Goal: Task Accomplishment & Management: Use online tool/utility

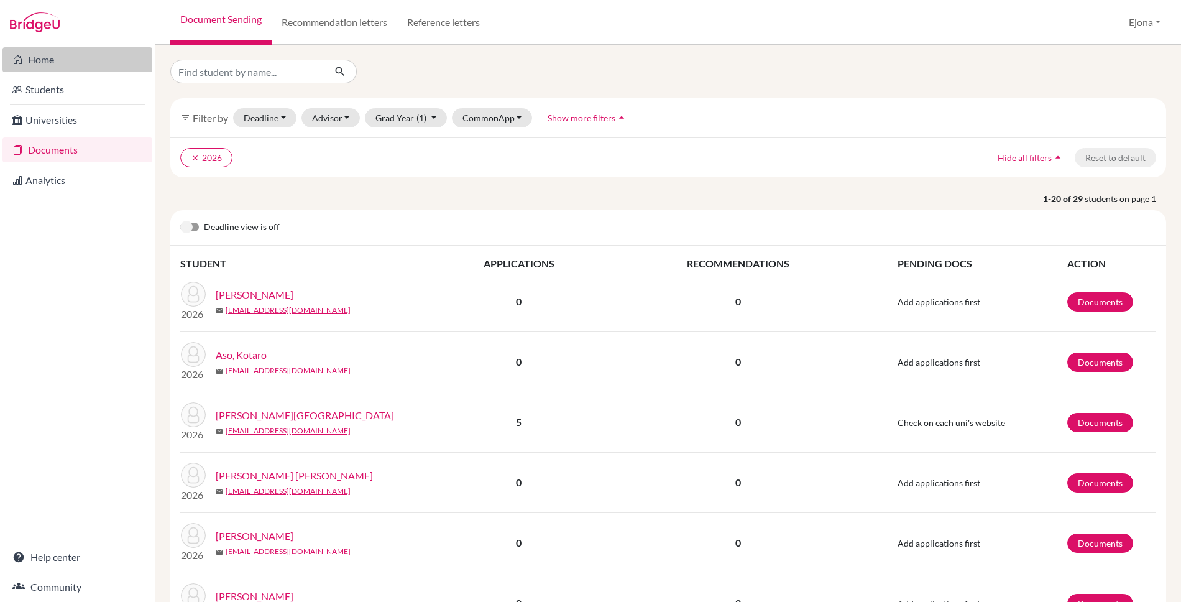
click at [43, 59] on link "Home" at bounding box center [77, 59] width 150 height 25
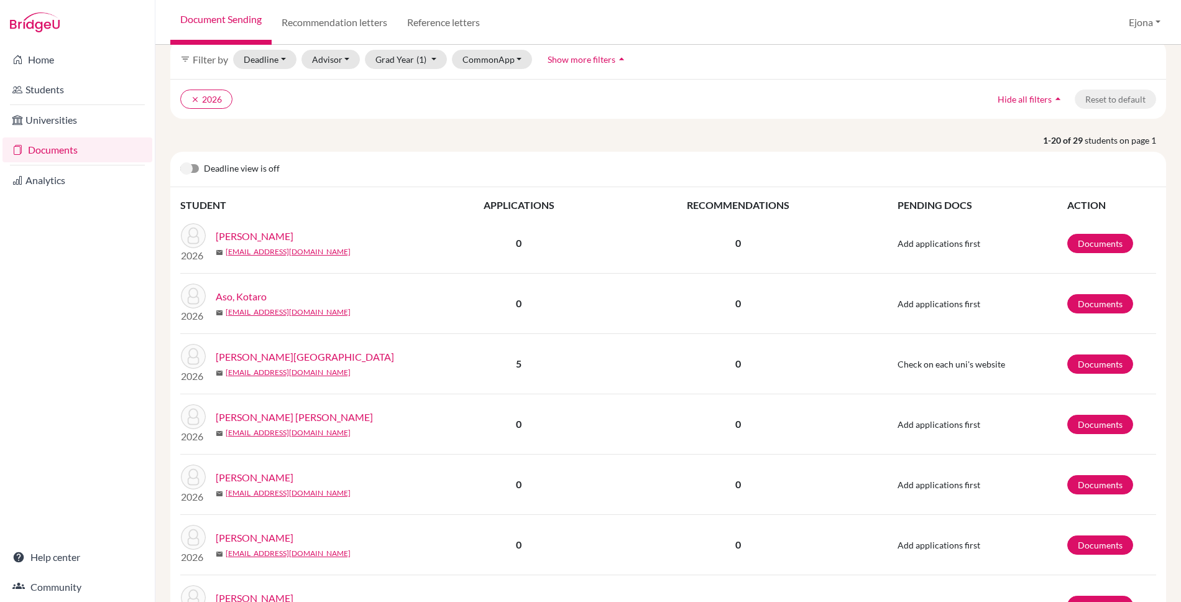
click at [180, 162] on label at bounding box center [180, 162] width 0 height 0
click at [190, 165] on input "checkbox" at bounding box center [185, 168] width 10 height 12
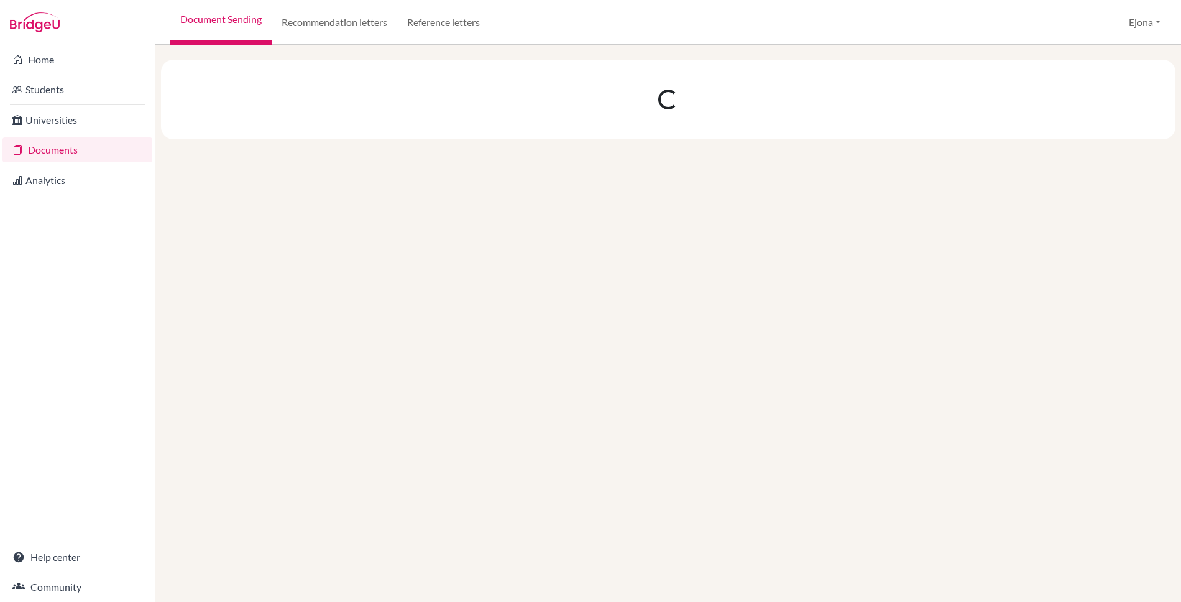
scroll to position [0, 0]
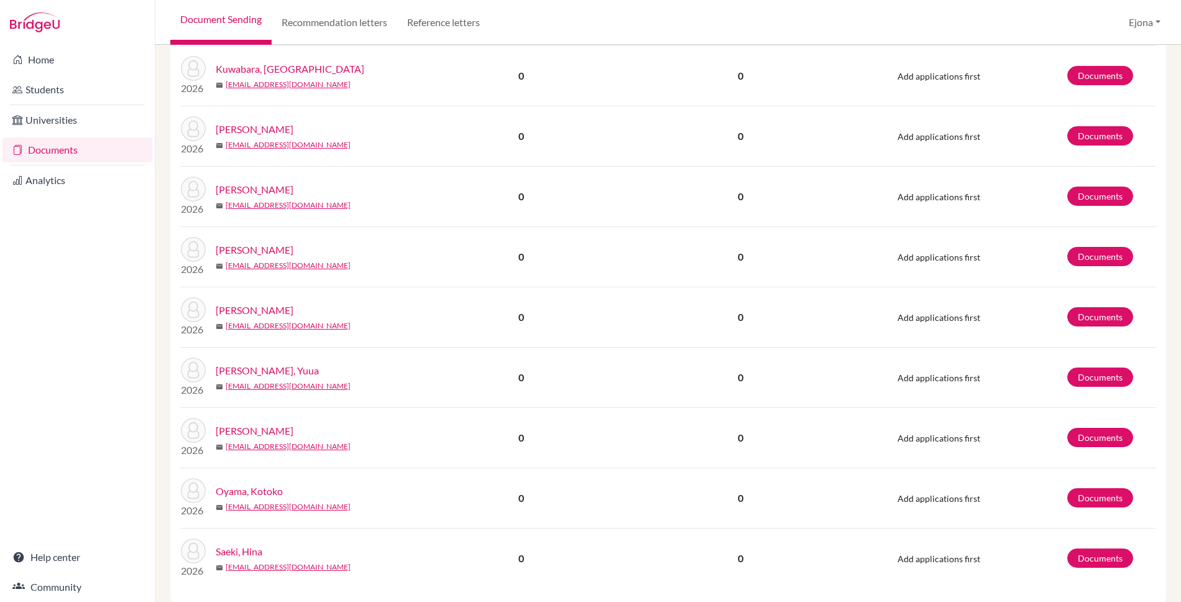
scroll to position [1007, 0]
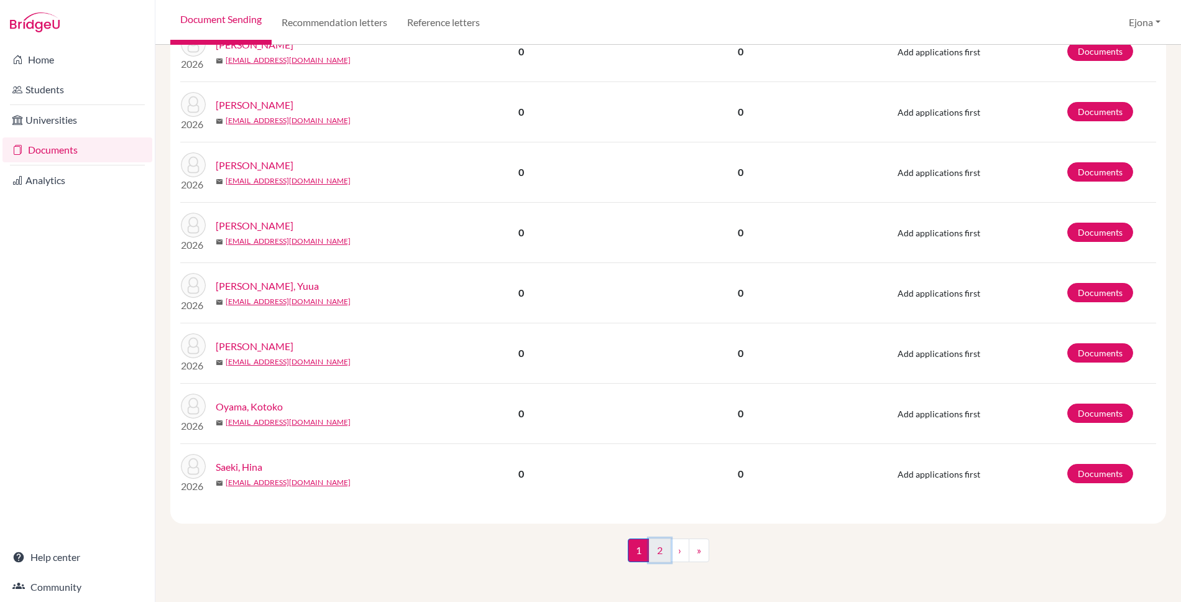
click at [658, 551] on link "2" at bounding box center [660, 550] width 22 height 24
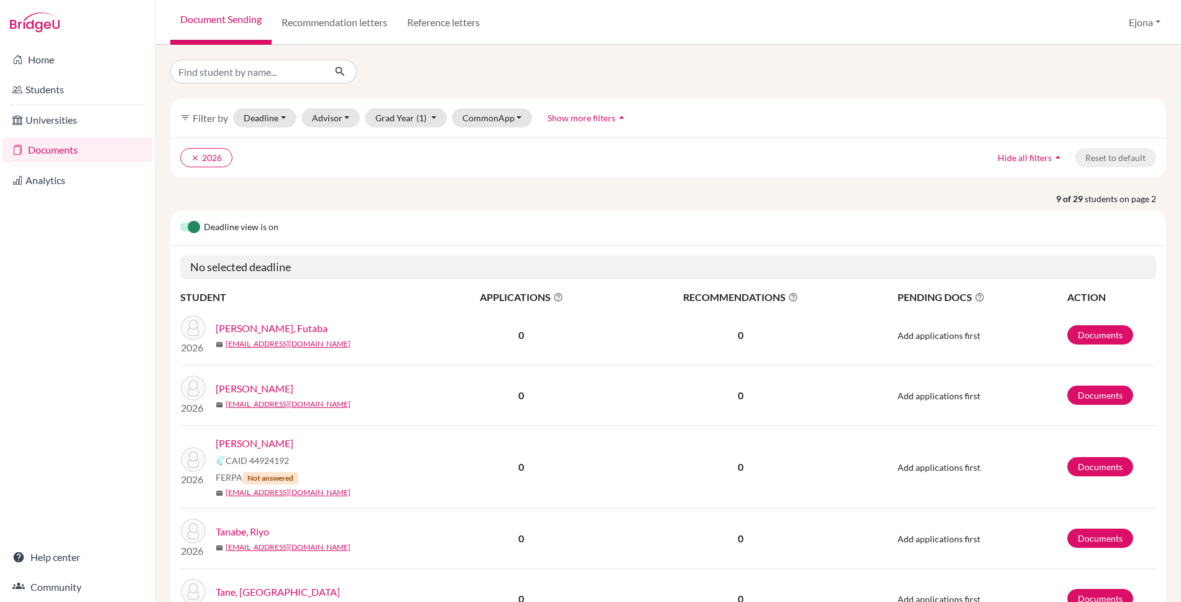
click at [280, 445] on link "Takahashi, Haruka" at bounding box center [255, 443] width 78 height 15
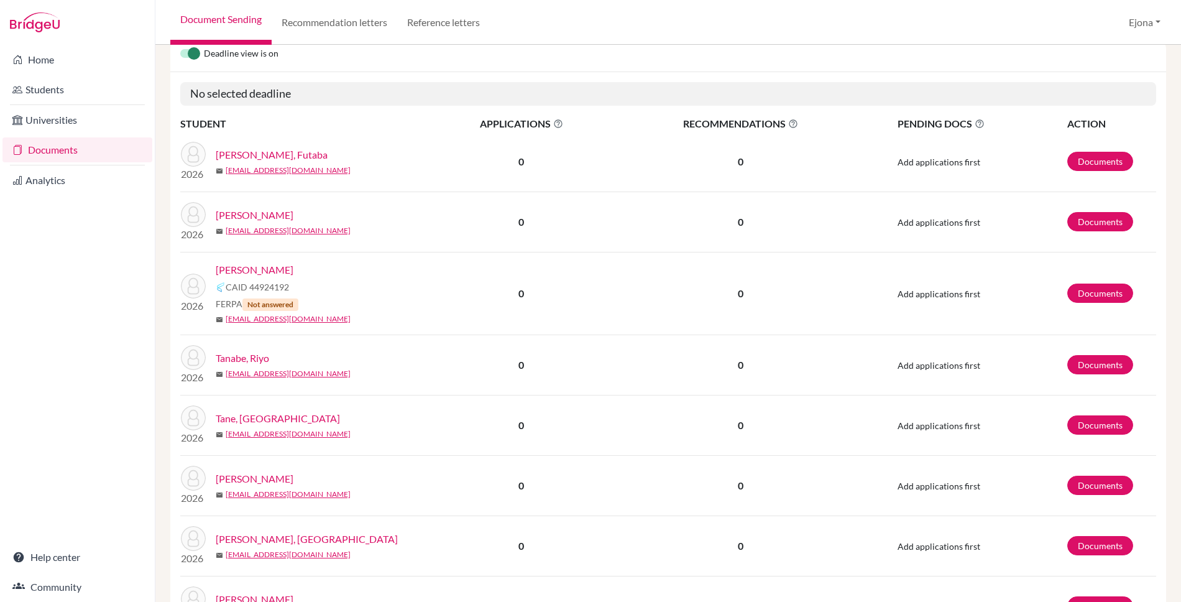
scroll to position [174, 0]
click at [65, 90] on link "Students" at bounding box center [77, 89] width 150 height 25
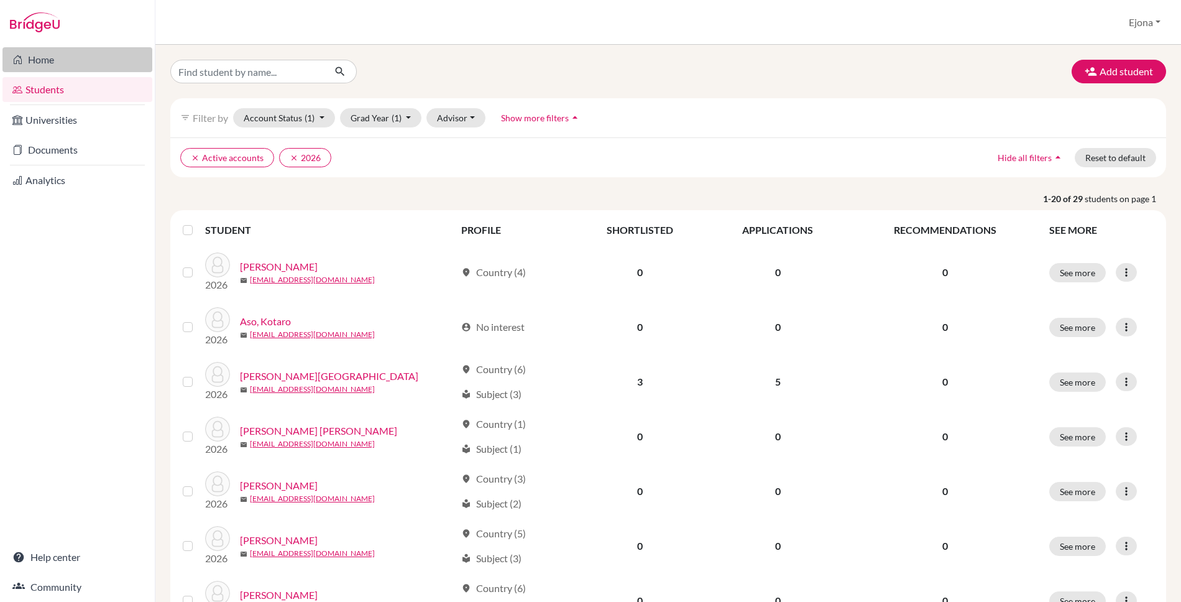
click at [47, 55] on link "Home" at bounding box center [77, 59] width 150 height 25
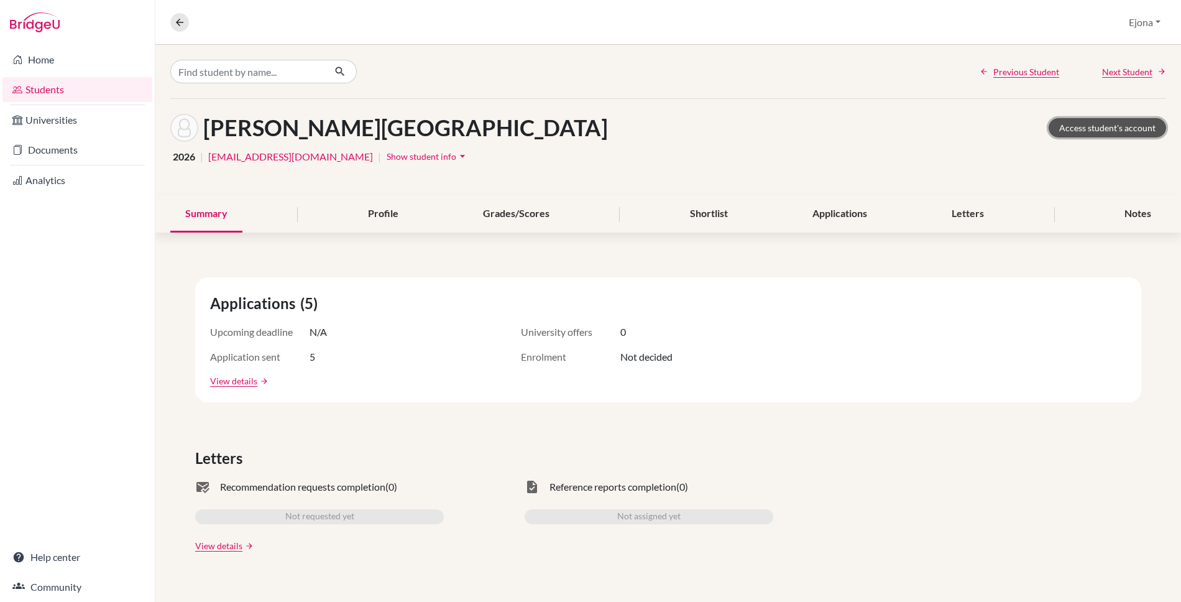
click at [1120, 129] on link "Access student's account" at bounding box center [1108, 127] width 118 height 19
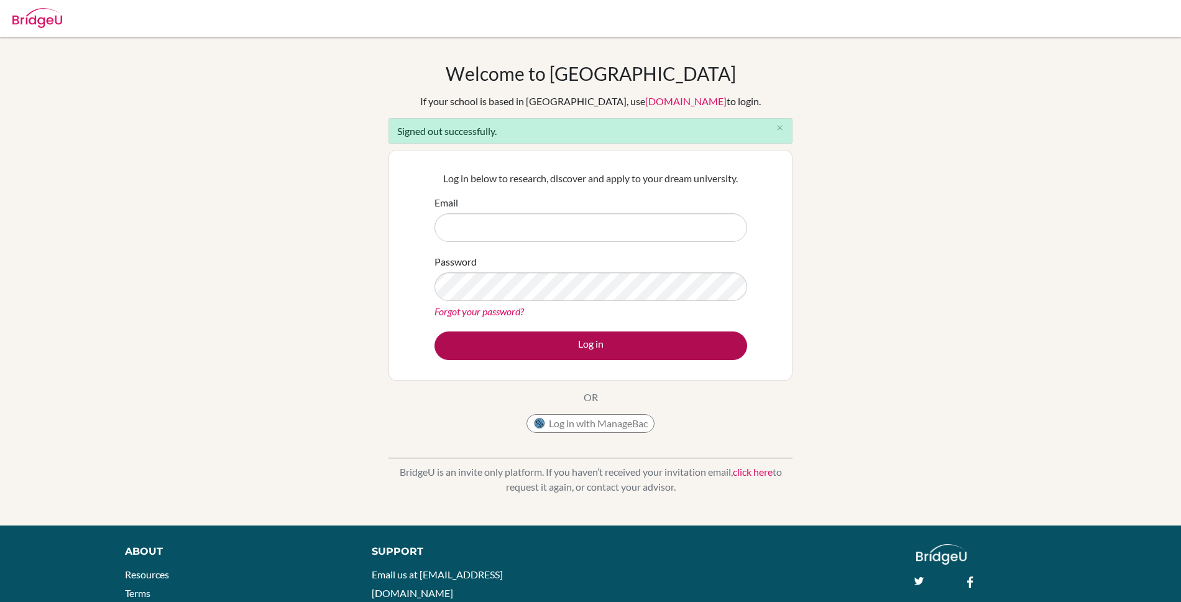
type input "[EMAIL_ADDRESS][DOMAIN_NAME]"
click at [594, 344] on button "Log in" at bounding box center [591, 345] width 313 height 29
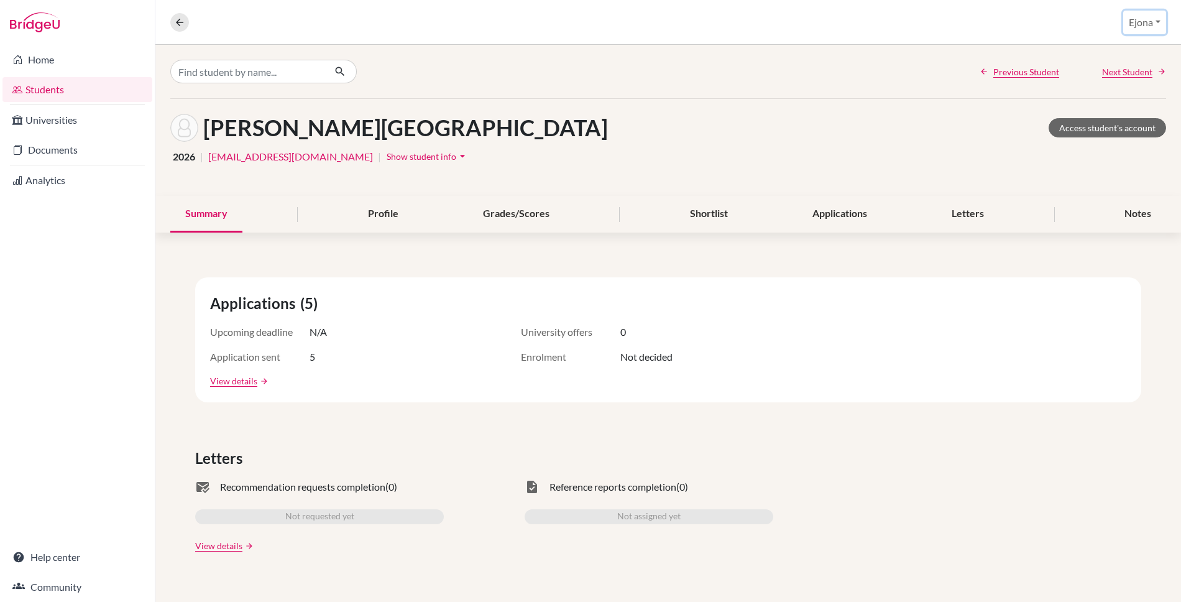
click at [1142, 24] on button "Ejona" at bounding box center [1144, 23] width 43 height 24
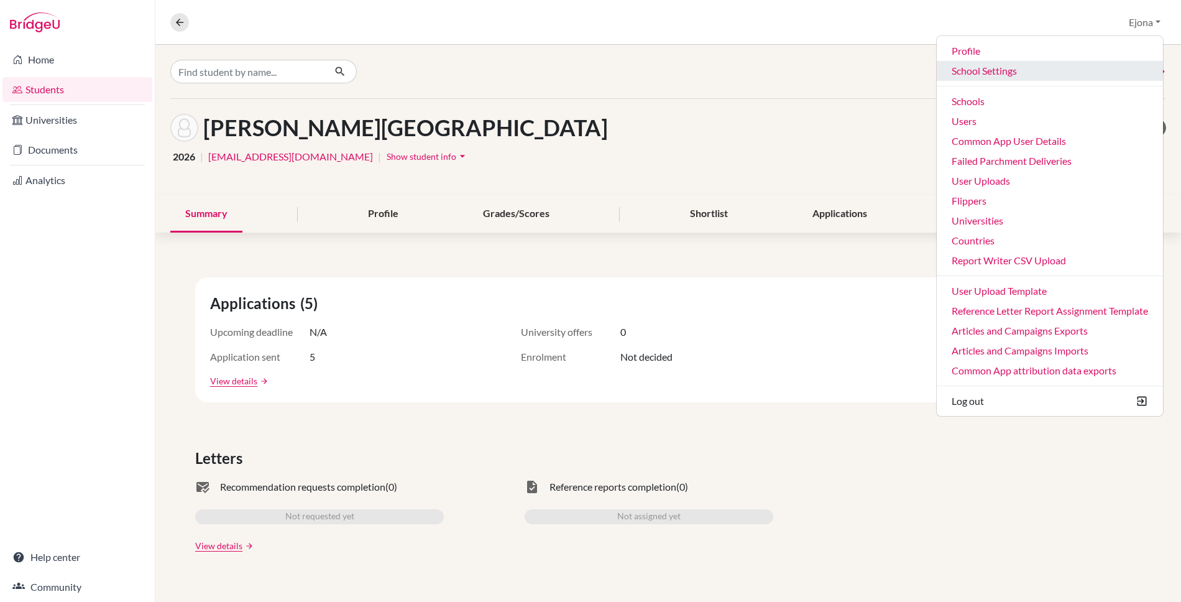
click at [964, 71] on link "School Settings" at bounding box center [1050, 71] width 226 height 20
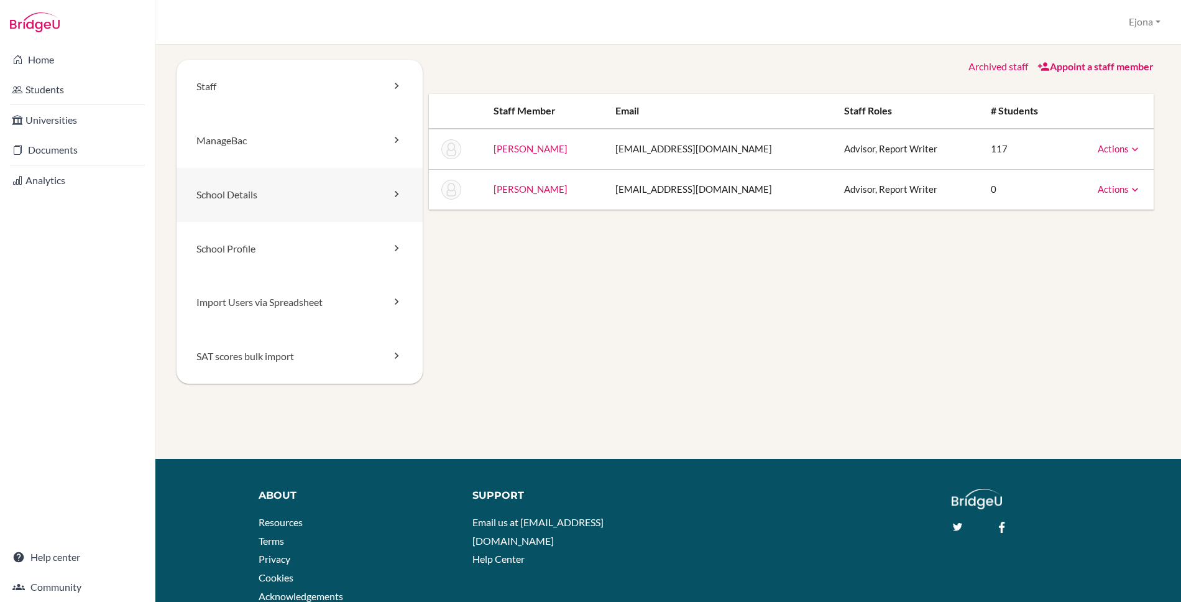
click at [236, 192] on link "School Details" at bounding box center [300, 195] width 246 height 54
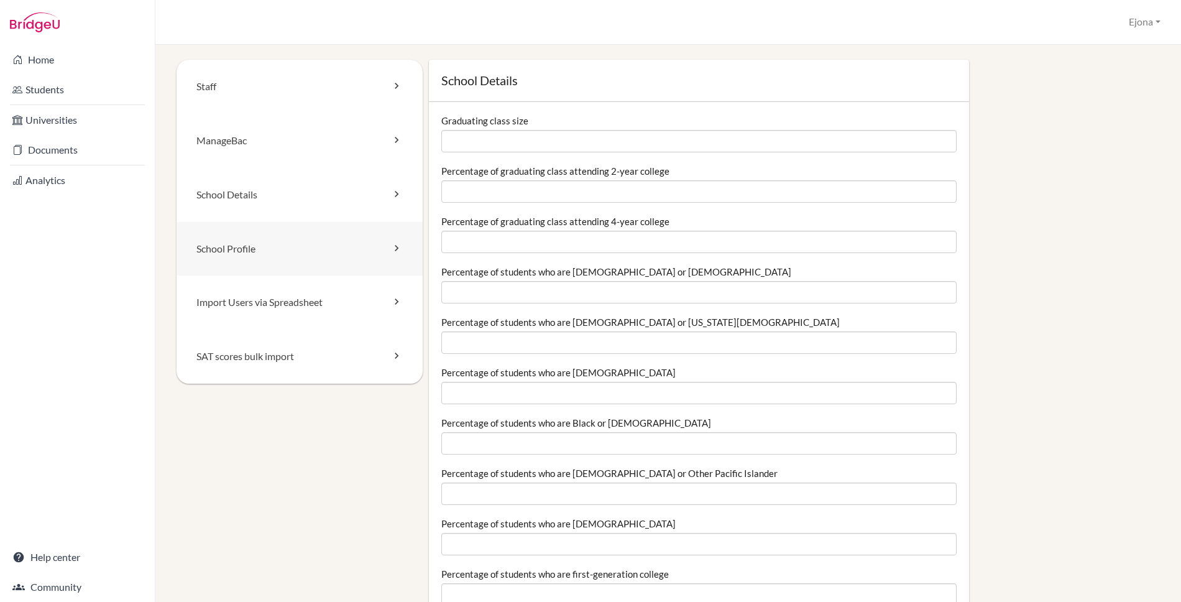
click at [236, 253] on link "School Profile" at bounding box center [300, 249] width 246 height 54
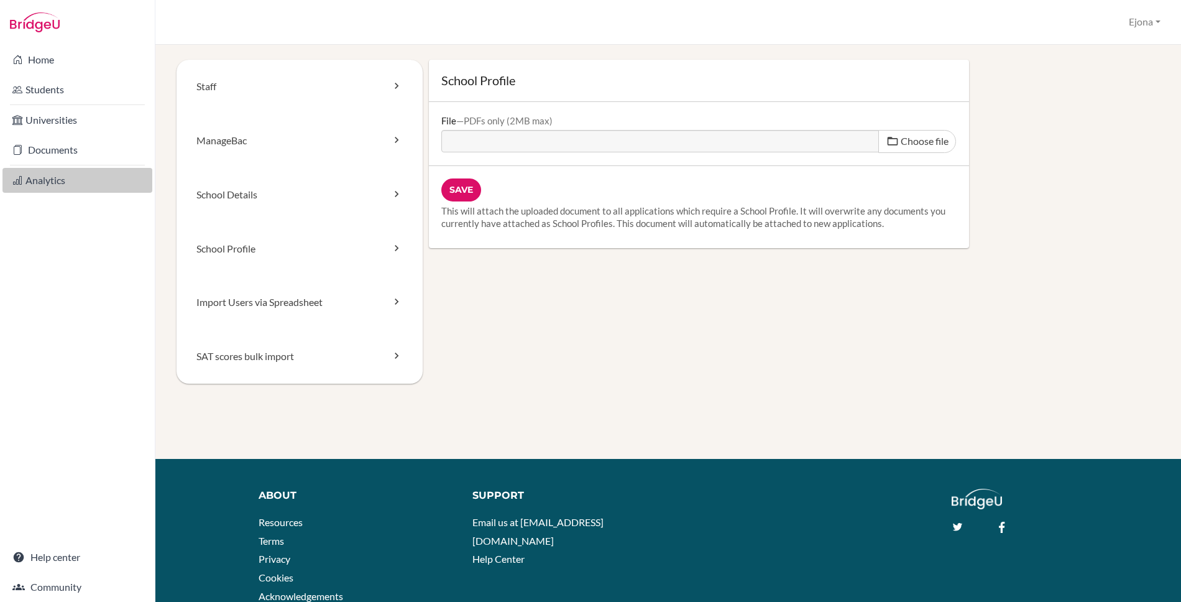
click at [76, 178] on link "Analytics" at bounding box center [77, 180] width 150 height 25
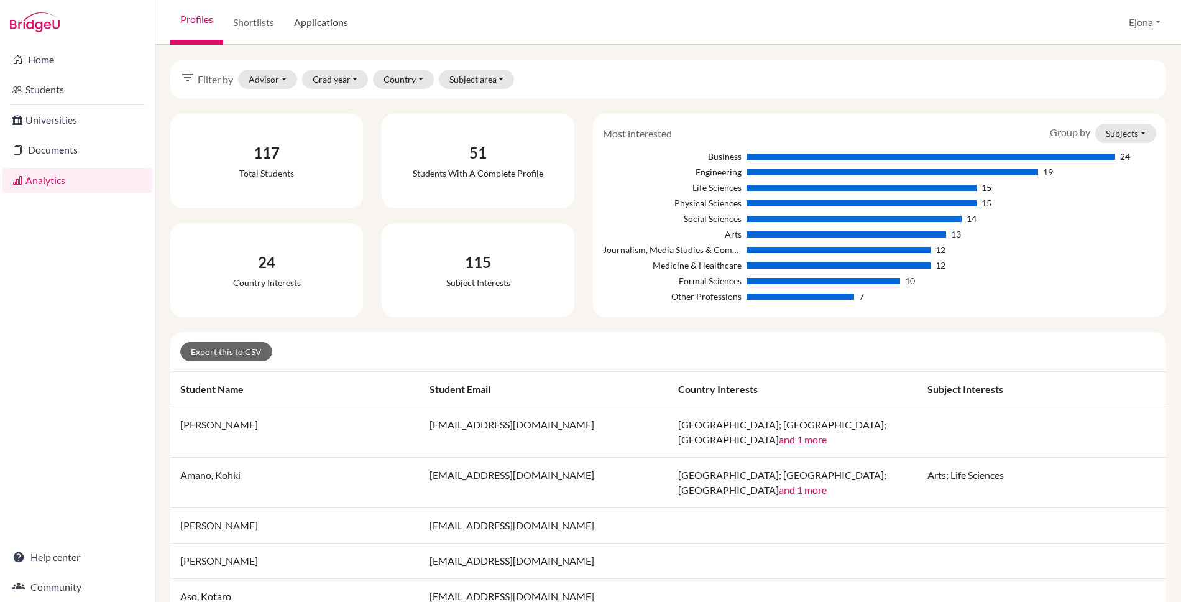
click at [318, 24] on link "Applications" at bounding box center [321, 22] width 74 height 45
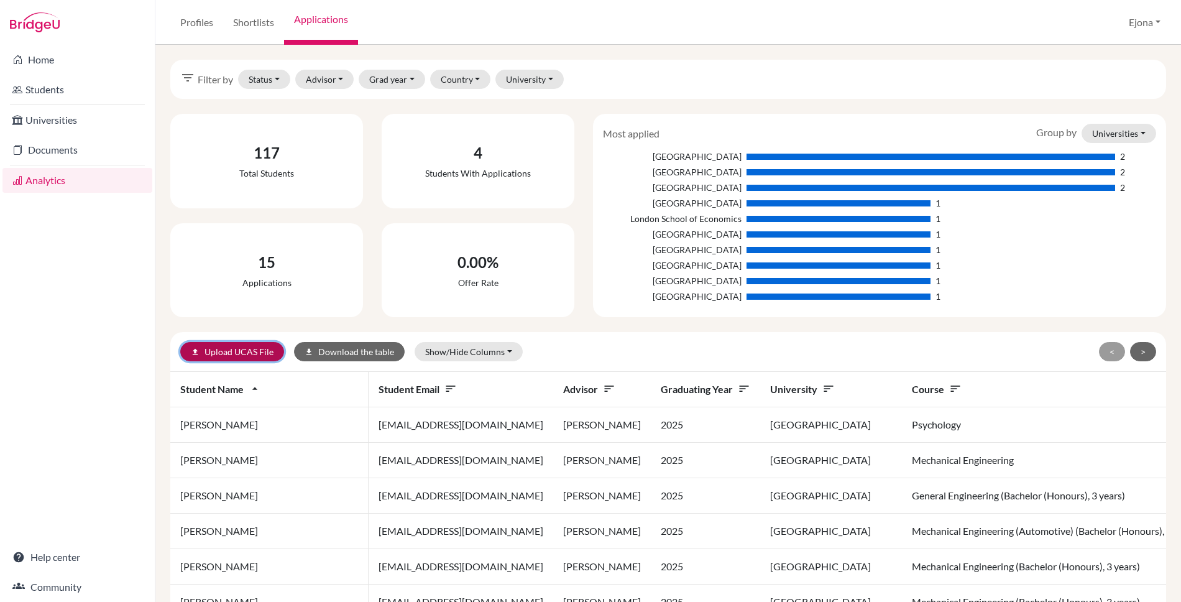
click at [227, 354] on link "upload Upload UCAS File" at bounding box center [232, 351] width 104 height 19
